Goal: Information Seeking & Learning: Learn about a topic

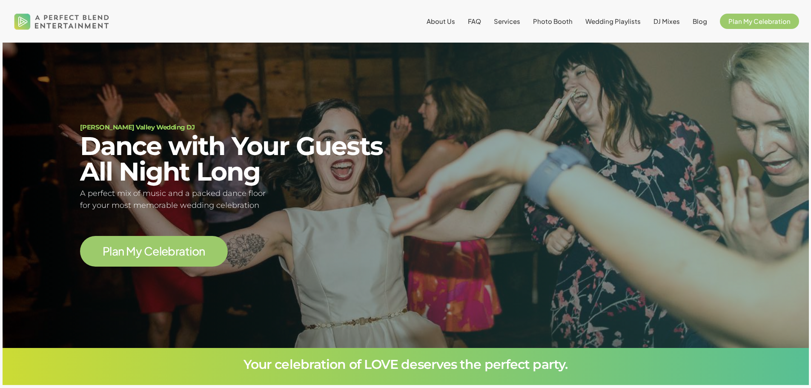
scroll to position [77, 0]
click at [124, 239] on span "P l a n M y C e l e b r a t i o n" at bounding box center [154, 251] width 148 height 31
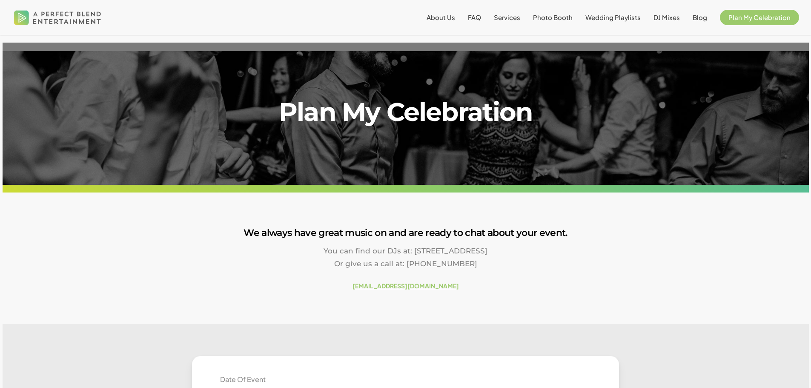
scroll to position [170, 0]
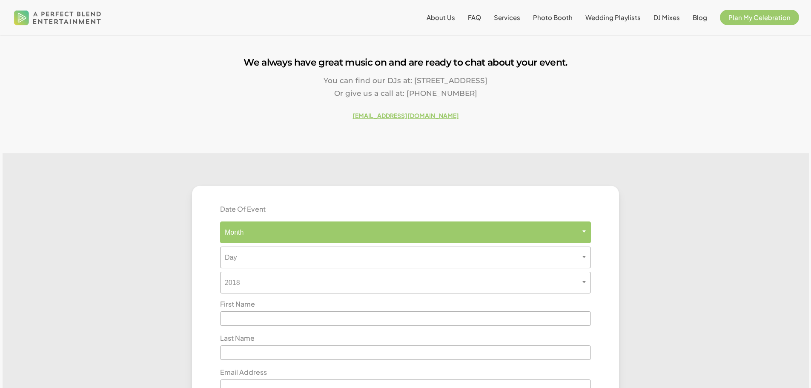
click at [266, 240] on span "Month" at bounding box center [405, 232] width 371 height 22
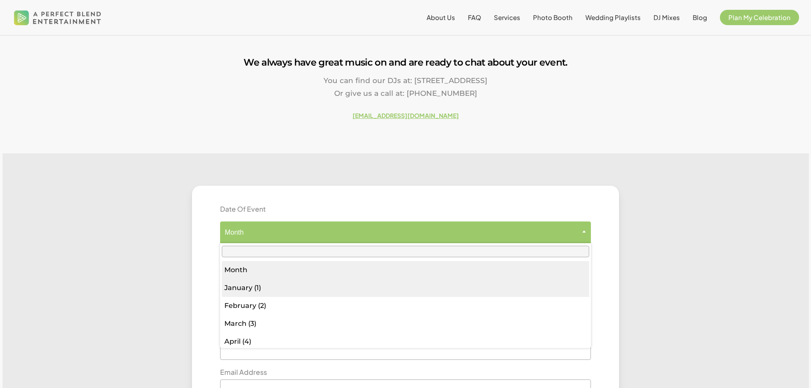
select select "*"
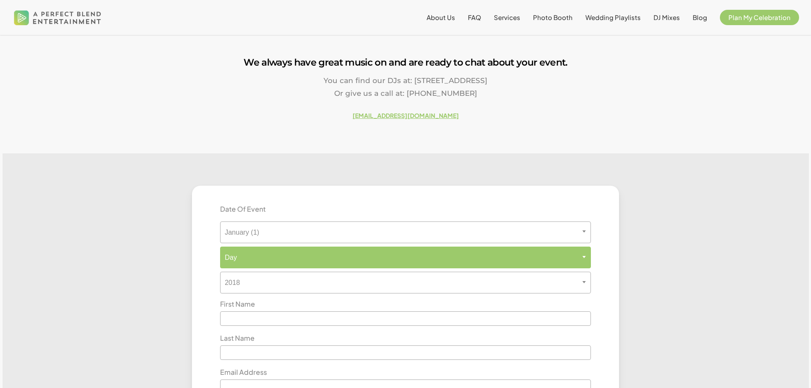
click at [245, 259] on span "Day" at bounding box center [406, 257] width 370 height 8
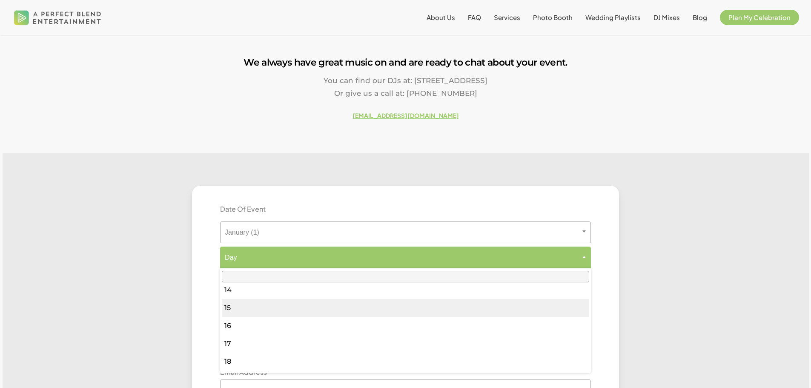
scroll to position [383, 0]
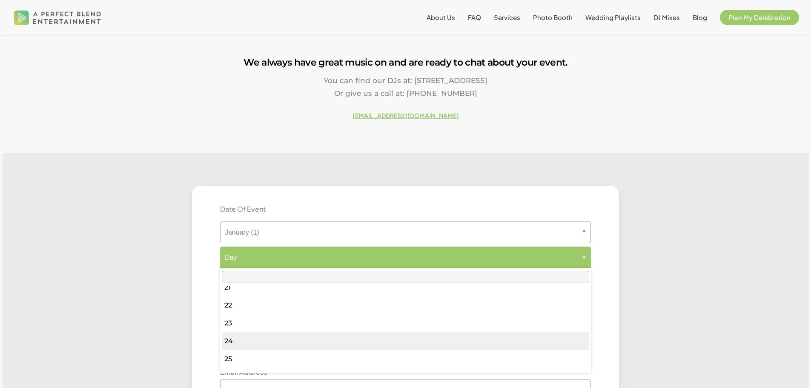
select select "**"
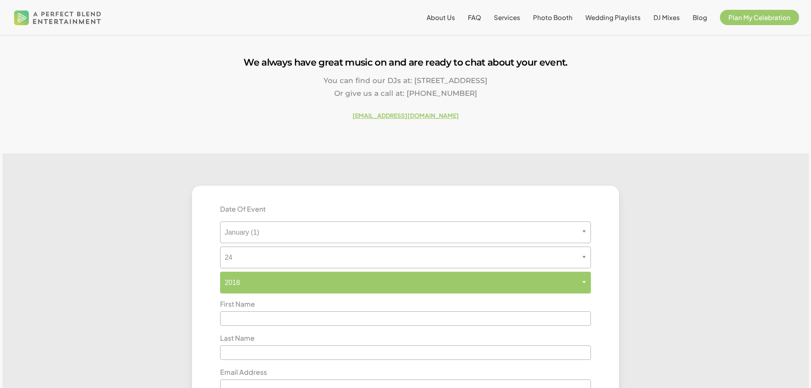
click at [251, 287] on span "2018" at bounding box center [406, 283] width 370 height 8
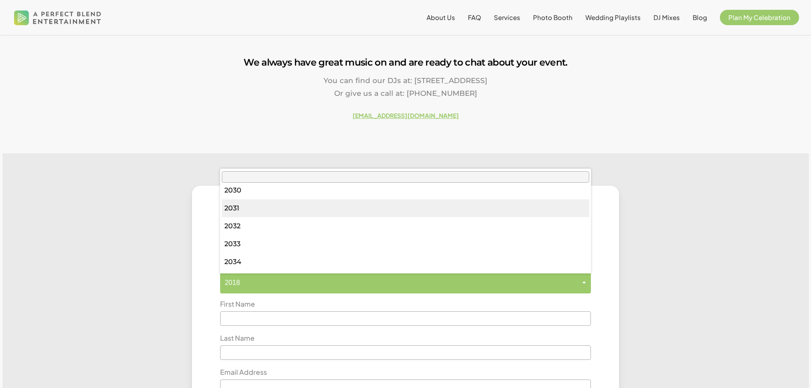
scroll to position [170, 0]
select select "****"
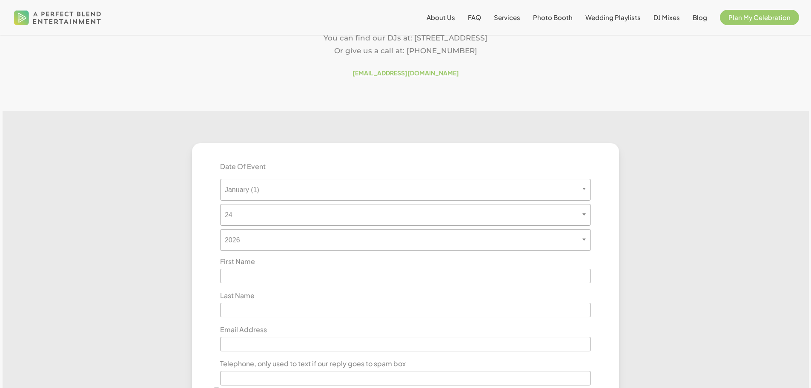
scroll to position [0, 0]
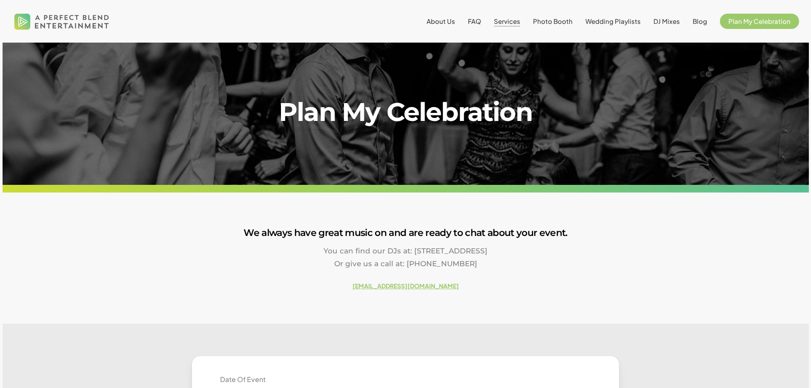
click at [505, 20] on span "Services" at bounding box center [507, 21] width 26 height 8
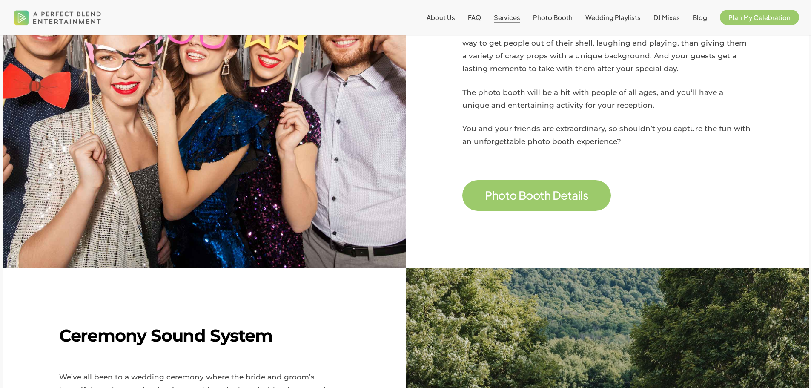
scroll to position [547, 0]
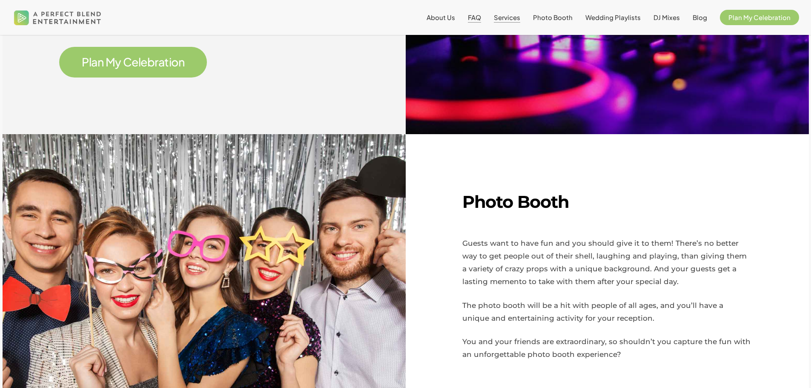
click at [479, 19] on span "FAQ" at bounding box center [474, 17] width 13 height 8
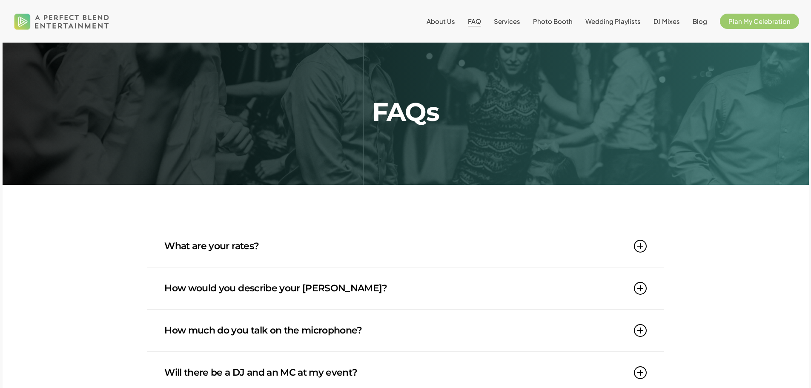
click at [642, 246] on icon at bounding box center [640, 246] width 13 height 13
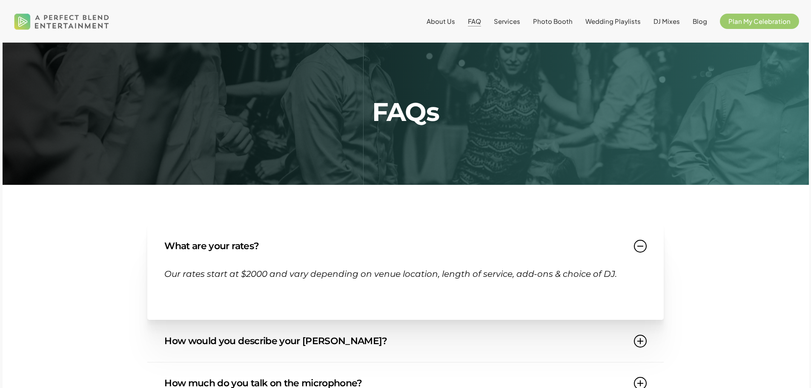
scroll to position [85, 0]
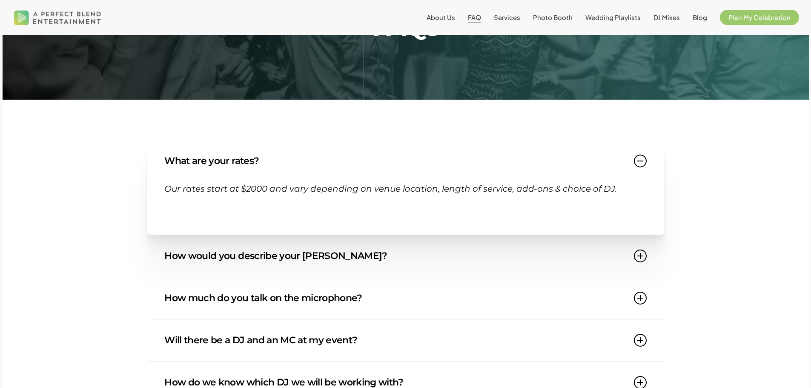
click at [316, 261] on link "How would you describe your DJ style?" at bounding box center [405, 256] width 482 height 42
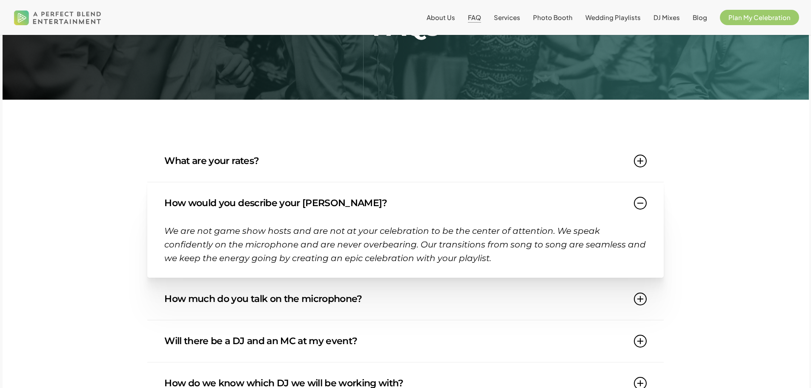
scroll to position [128, 0]
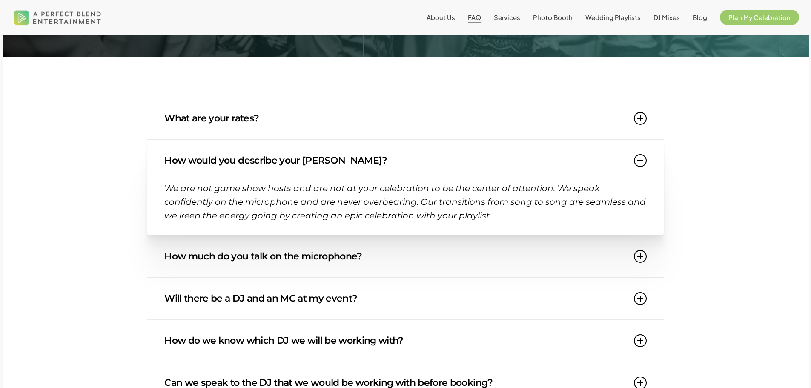
click at [340, 264] on link "How much do you talk on the microphone?" at bounding box center [405, 256] width 482 height 42
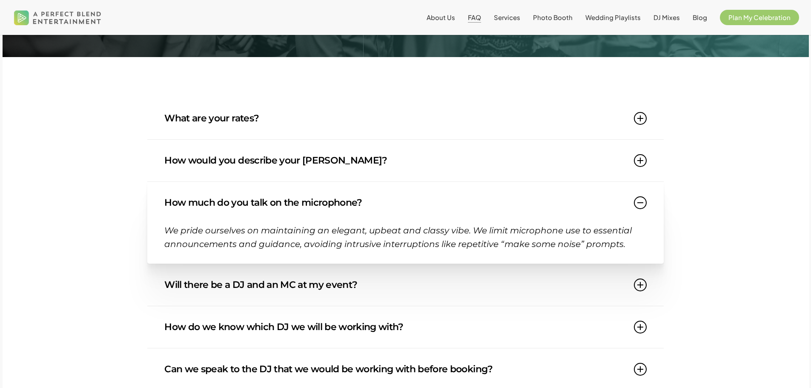
scroll to position [213, 0]
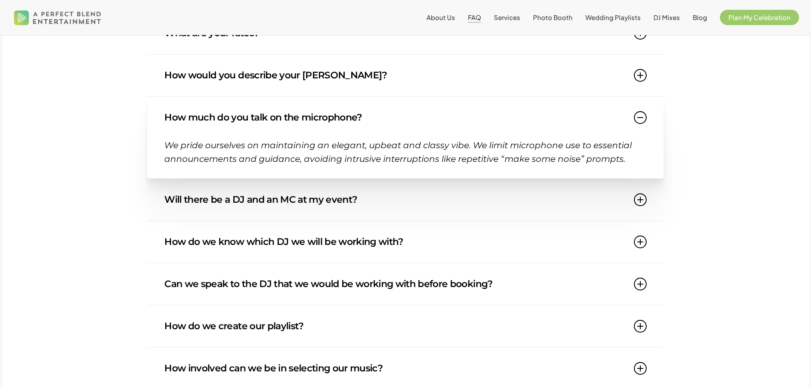
click at [362, 205] on link "Will there be a DJ and an MC at my event?" at bounding box center [405, 200] width 482 height 42
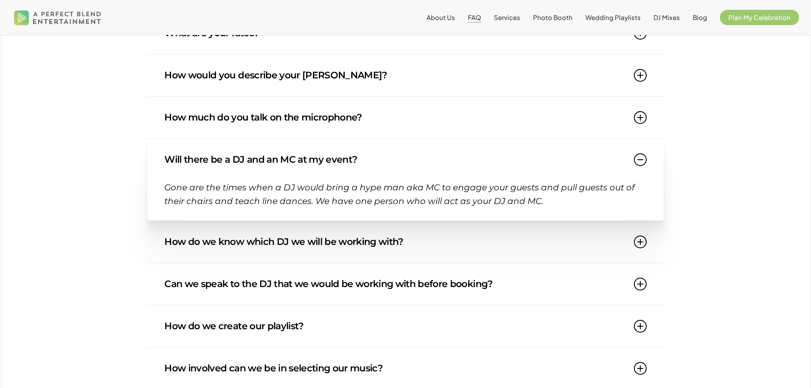
click at [488, 236] on link "How do we know which DJ we will be working with?" at bounding box center [405, 242] width 482 height 42
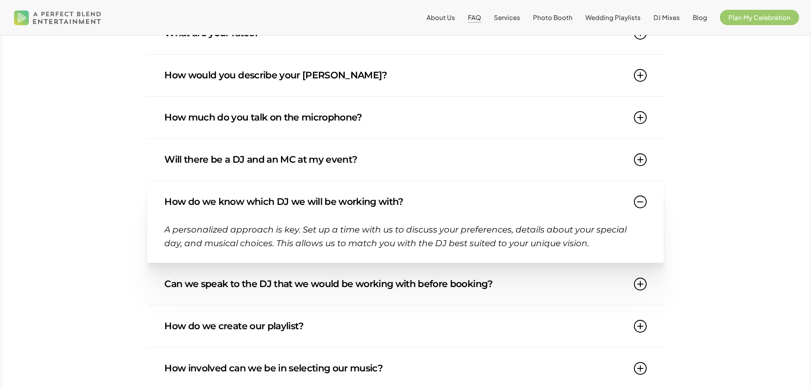
scroll to position [298, 0]
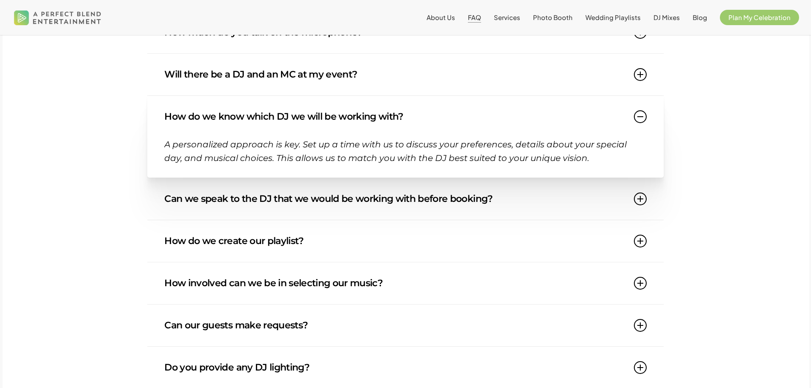
click at [404, 210] on link "Can we speak to the DJ that we would be working with before booking?" at bounding box center [405, 199] width 482 height 42
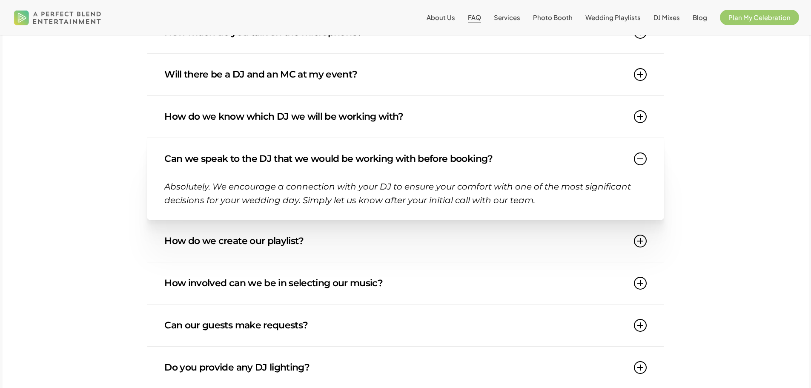
click at [370, 244] on link "How do we create our playlist?" at bounding box center [405, 241] width 482 height 42
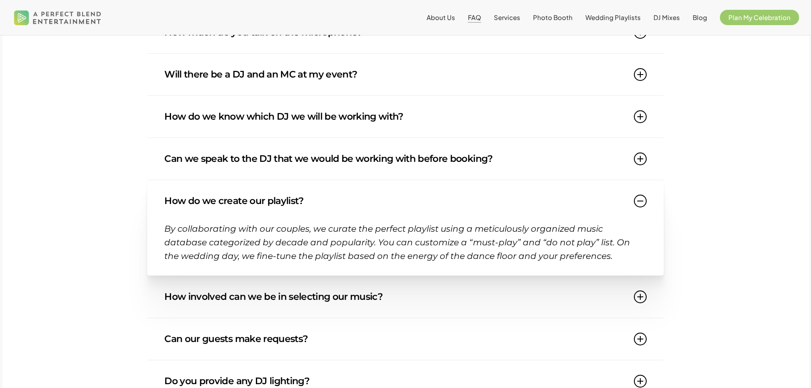
scroll to position [383, 0]
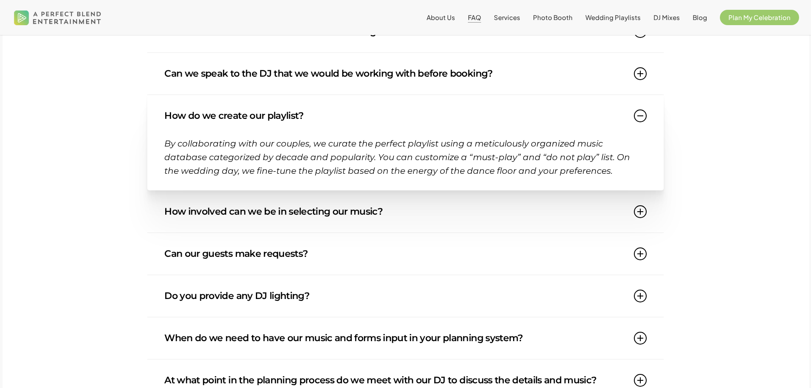
click at [318, 222] on link "How involved can we be in selecting our music?" at bounding box center [405, 212] width 482 height 42
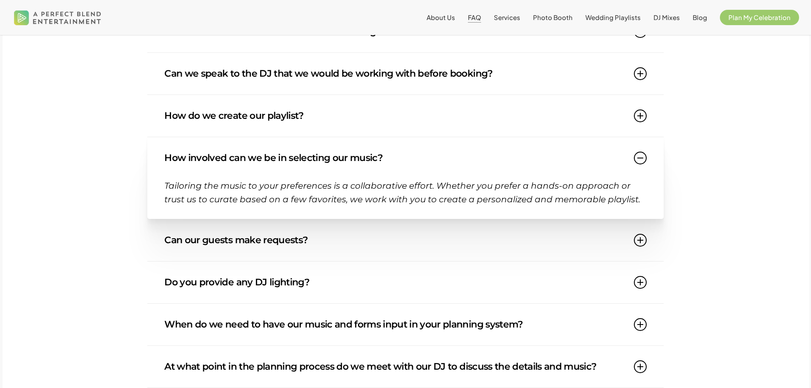
click at [311, 246] on link "Can our guests make requests?" at bounding box center [405, 240] width 482 height 42
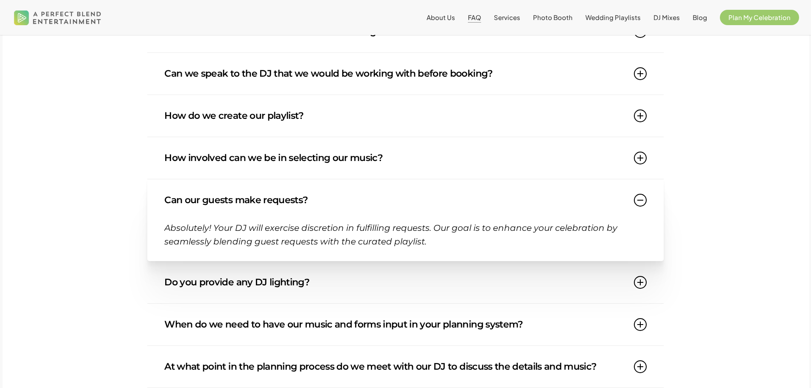
click at [285, 286] on link "Do you provide any DJ lighting?" at bounding box center [405, 282] width 482 height 42
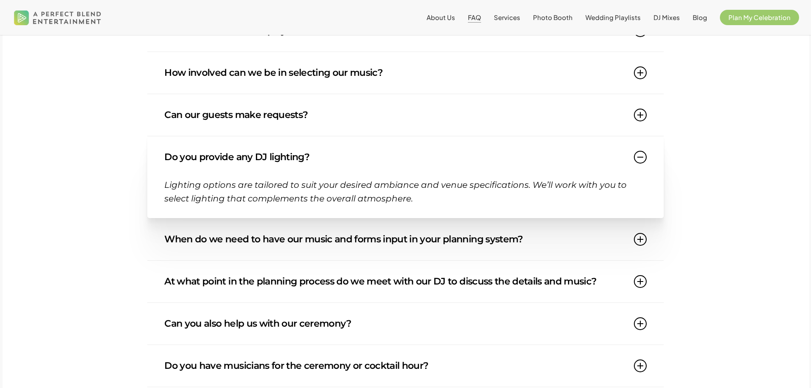
scroll to position [511, 0]
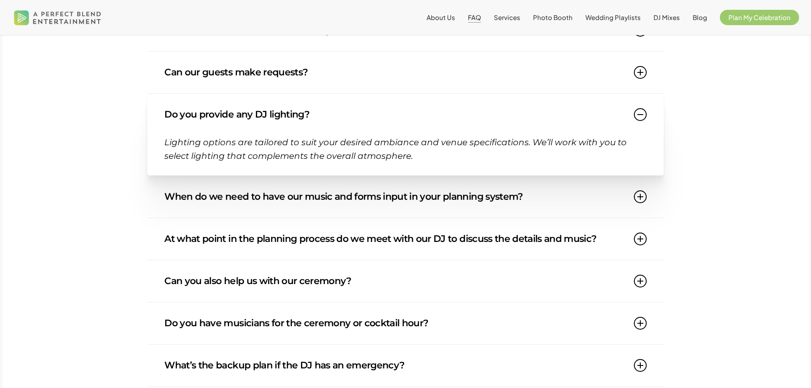
click at [313, 197] on link "When do we need to have our music and forms input in your planning system?" at bounding box center [405, 197] width 482 height 42
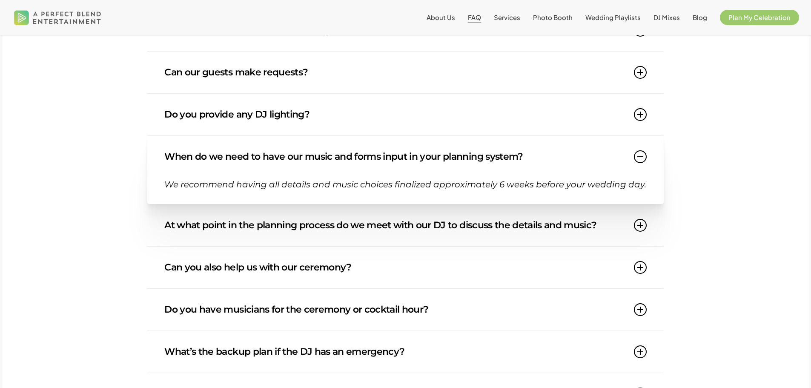
click at [298, 279] on link "Can you also help us with our ceremony?" at bounding box center [405, 268] width 482 height 42
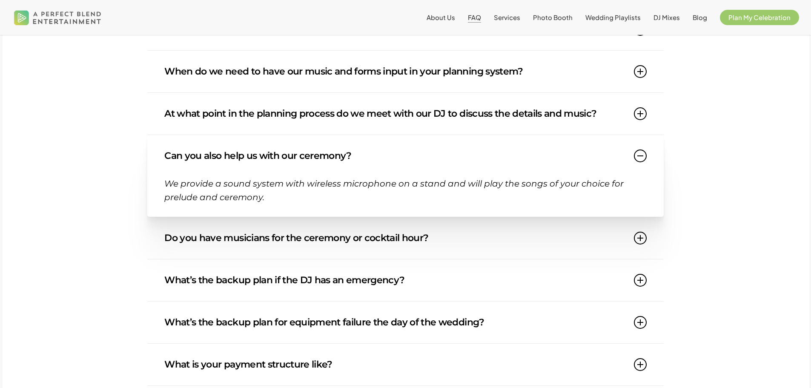
scroll to position [639, 0]
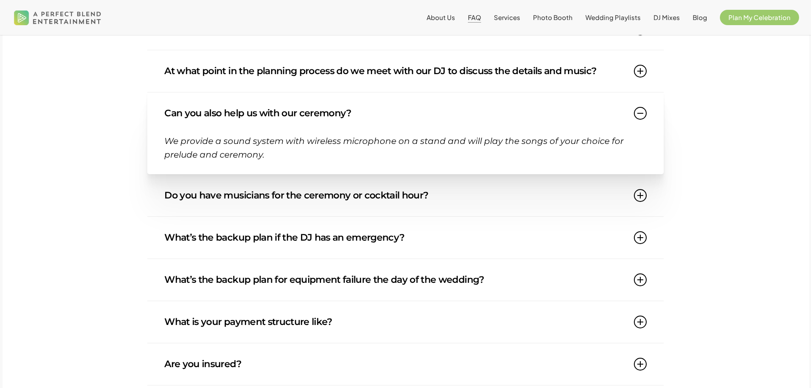
click at [316, 210] on link "Do you have musicians for the ceremony or cocktail hour?" at bounding box center [405, 196] width 482 height 42
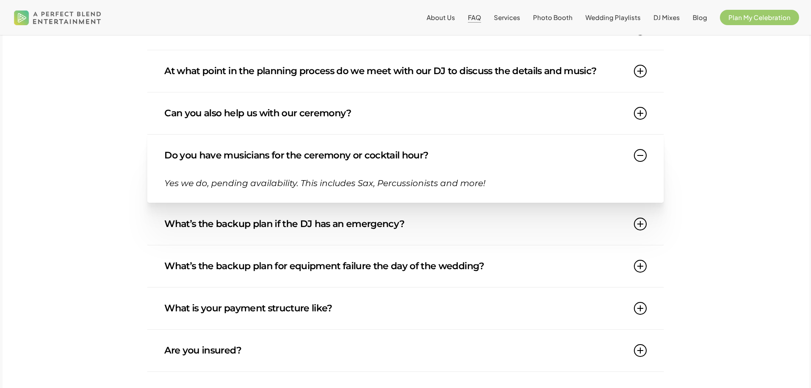
click at [388, 238] on link "What’s the backup plan if the DJ has an emergency?" at bounding box center [405, 224] width 482 height 42
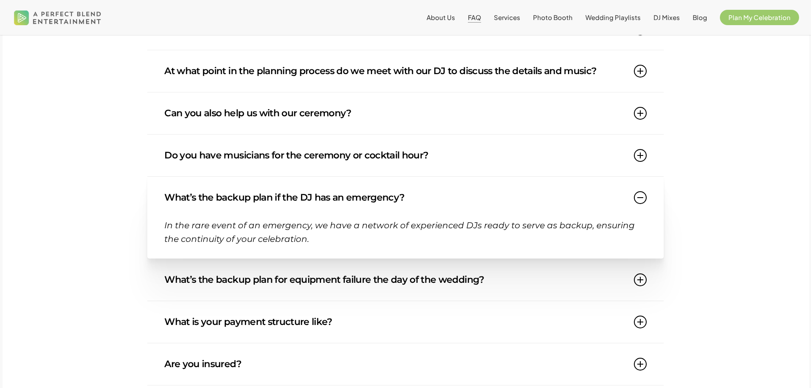
click at [424, 288] on link "What’s the backup plan for equipment failure the day of the wedding?" at bounding box center [405, 280] width 482 height 42
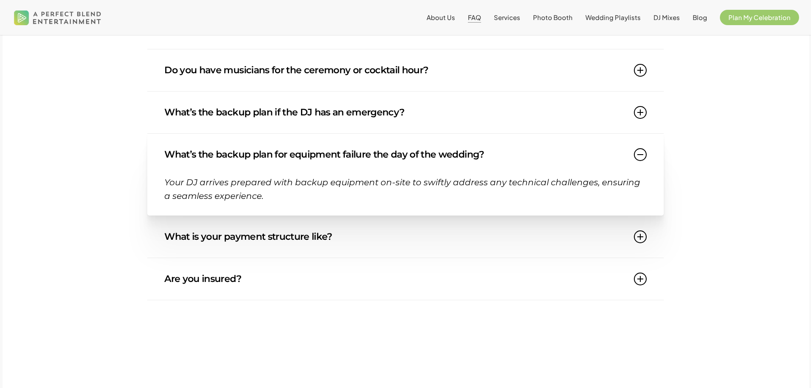
scroll to position [767, 0]
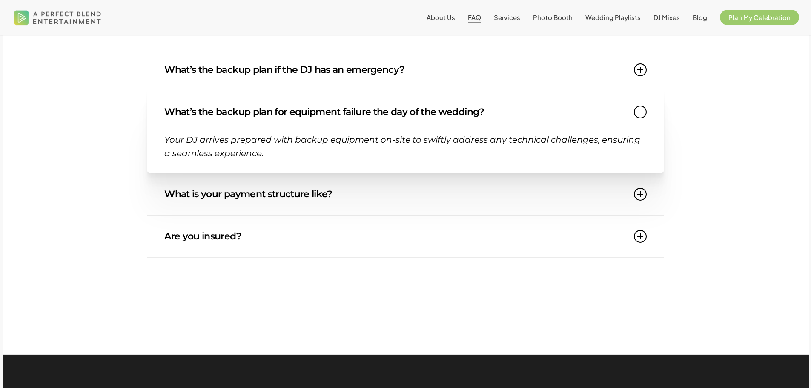
click at [299, 200] on link "What is your payment structure like?" at bounding box center [405, 194] width 482 height 42
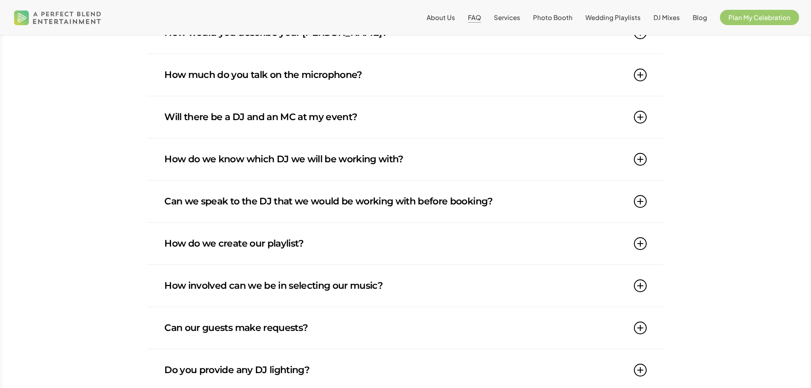
scroll to position [0, 0]
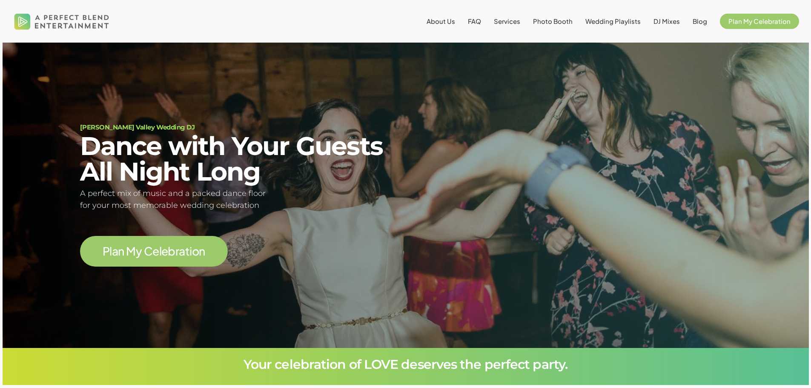
scroll to position [77, 0]
click at [443, 19] on span "About Us" at bounding box center [441, 21] width 29 height 8
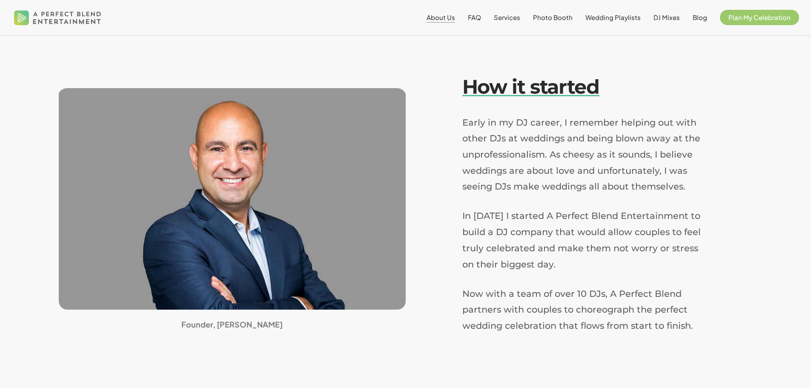
scroll to position [426, 0]
